Goal: Task Accomplishment & Management: Manage account settings

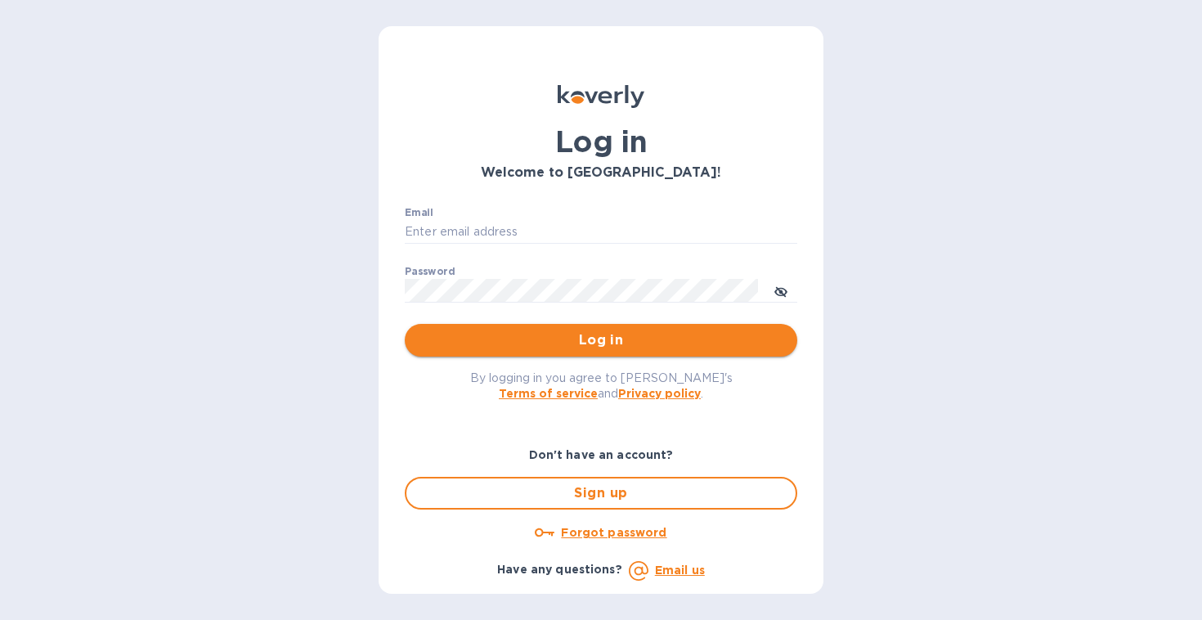
type input "[EMAIL_ADDRESS][DOMAIN_NAME]"
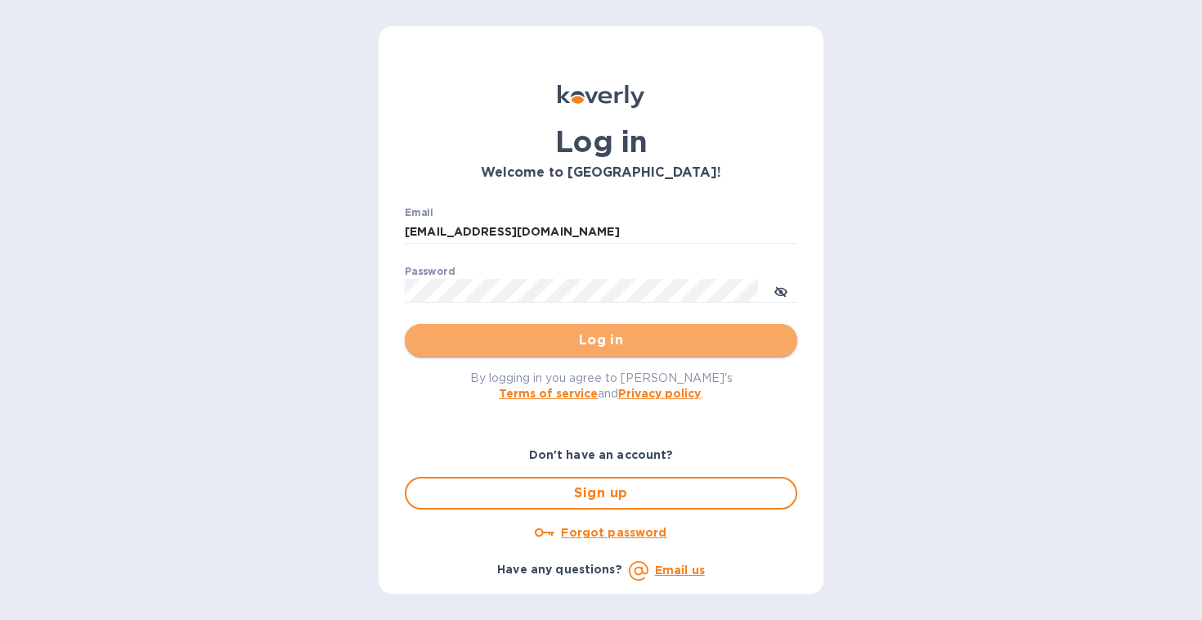
click at [519, 337] on span "Log in" at bounding box center [601, 340] width 366 height 20
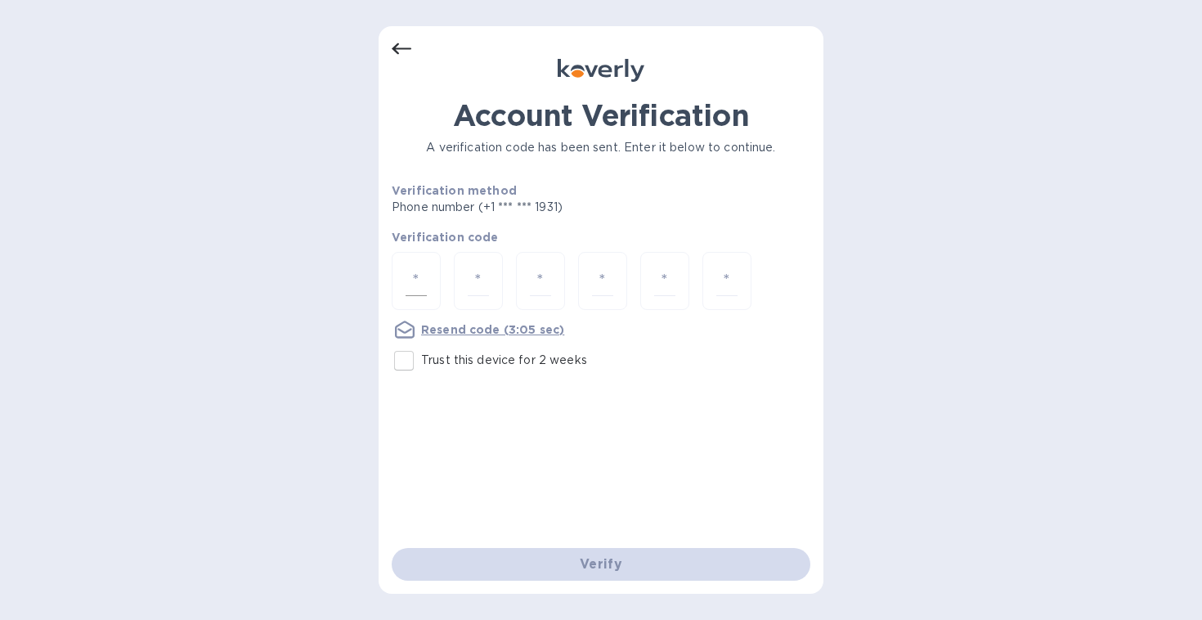
click at [420, 284] on input "number" at bounding box center [416, 281] width 21 height 30
type input "4"
type input "8"
type input "9"
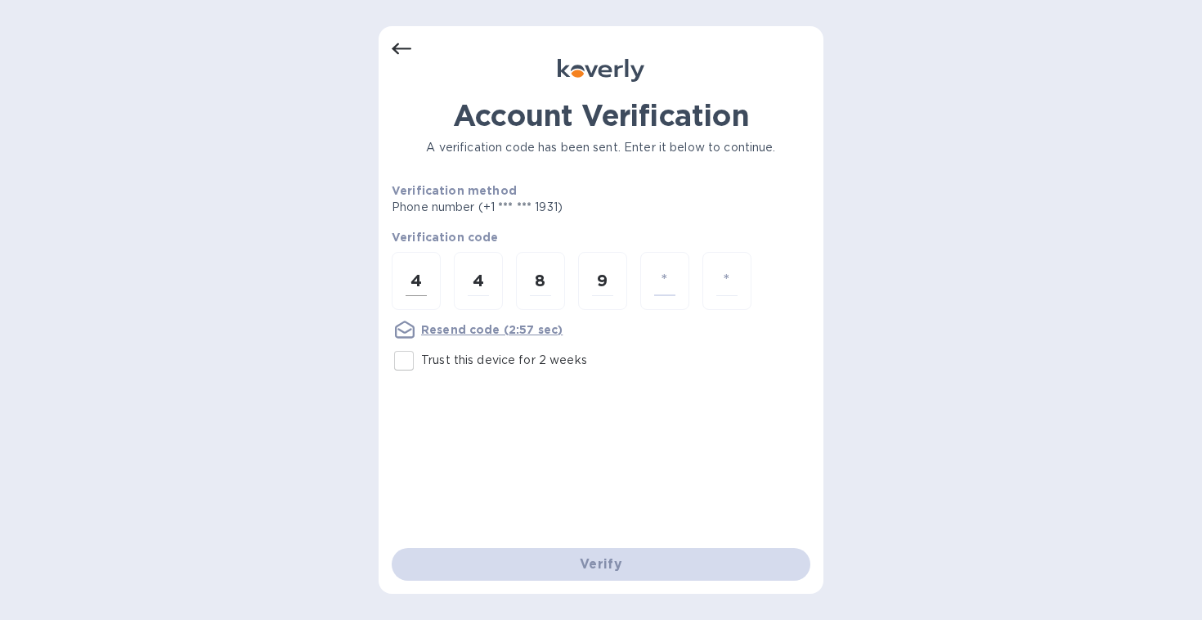
type input "4"
type input "0"
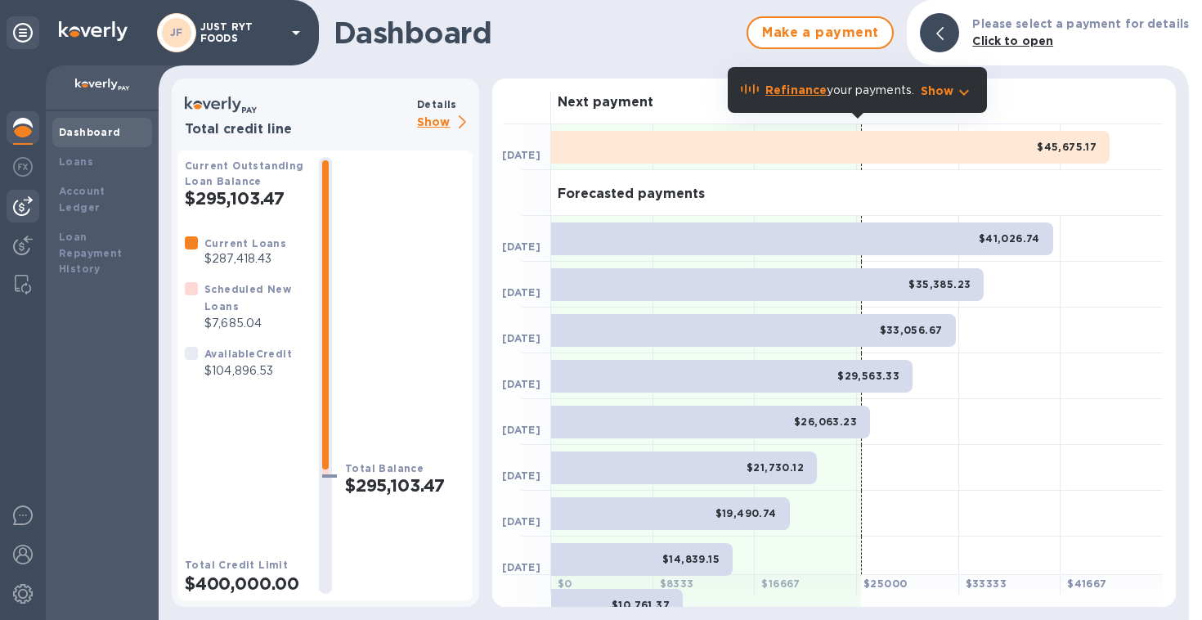
click at [28, 203] on img at bounding box center [23, 206] width 20 height 20
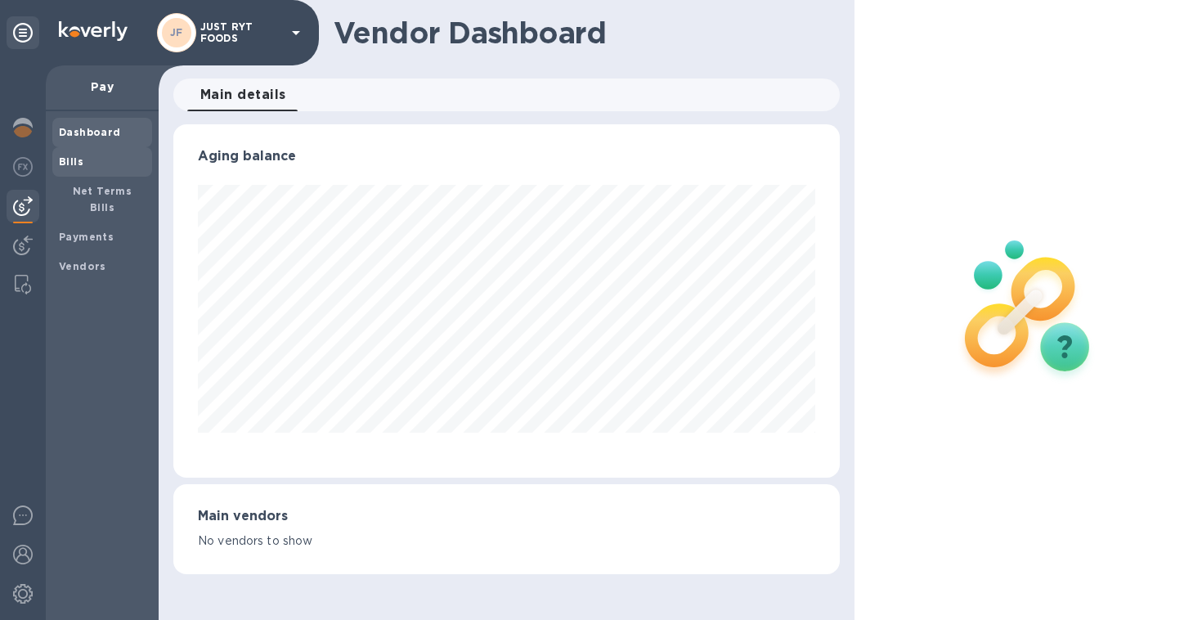
scroll to position [353, 666]
click at [86, 164] on span "Bills" at bounding box center [102, 162] width 87 height 16
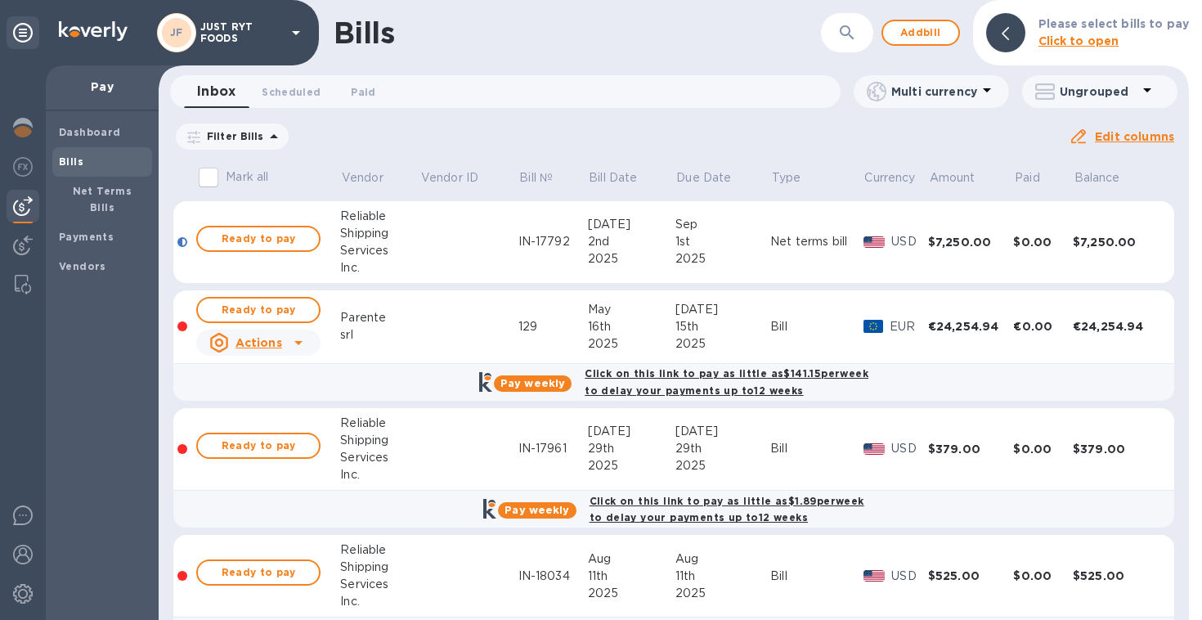
click at [0, 0] on icon at bounding box center [0, 0] width 0 height 0
